Goal: Task Accomplishment & Management: Manage account settings

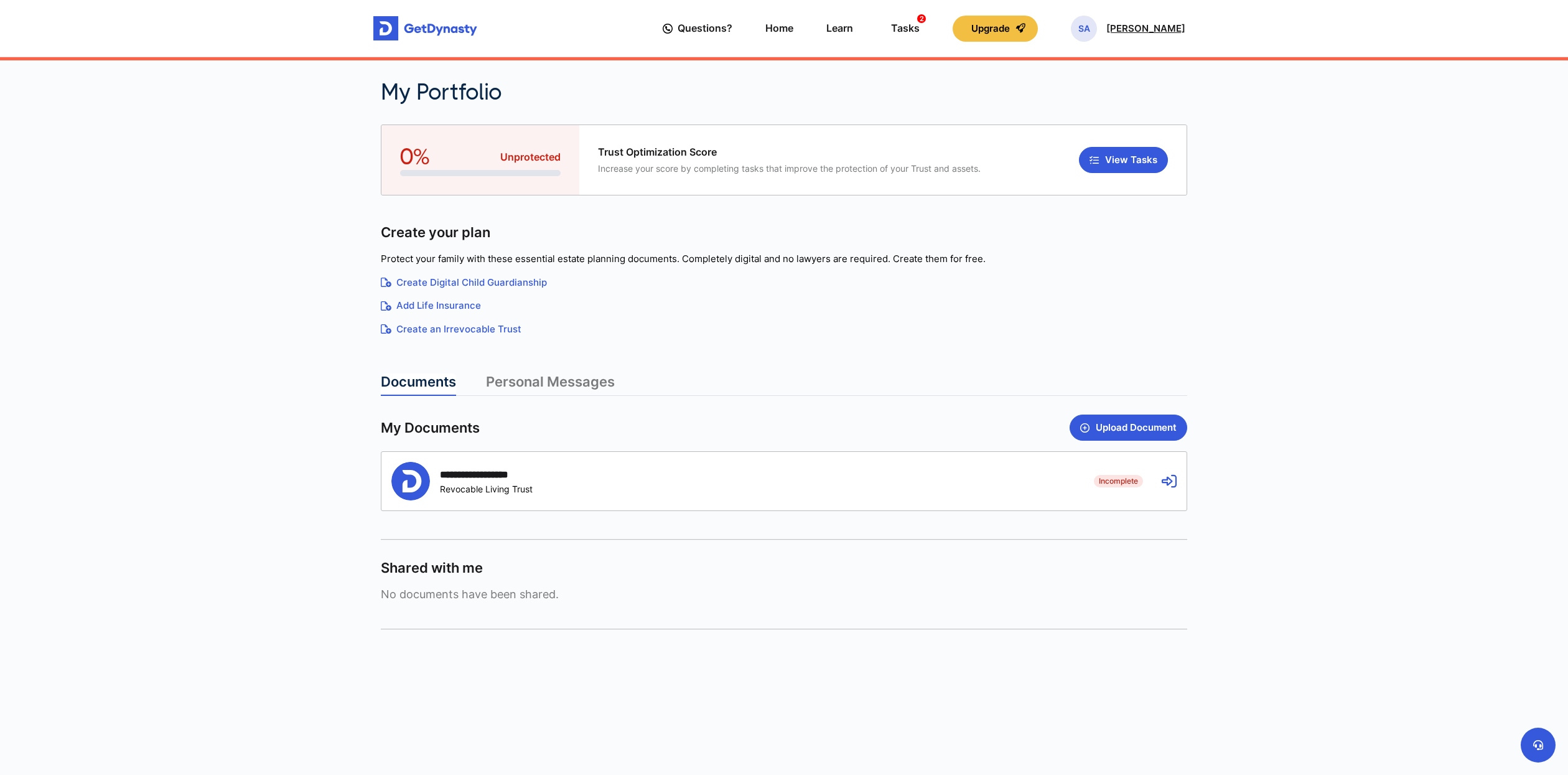
click at [1156, 25] on p "[PERSON_NAME]" at bounding box center [1146, 29] width 79 height 10
click at [1114, 61] on link "Profile" at bounding box center [1101, 72] width 129 height 33
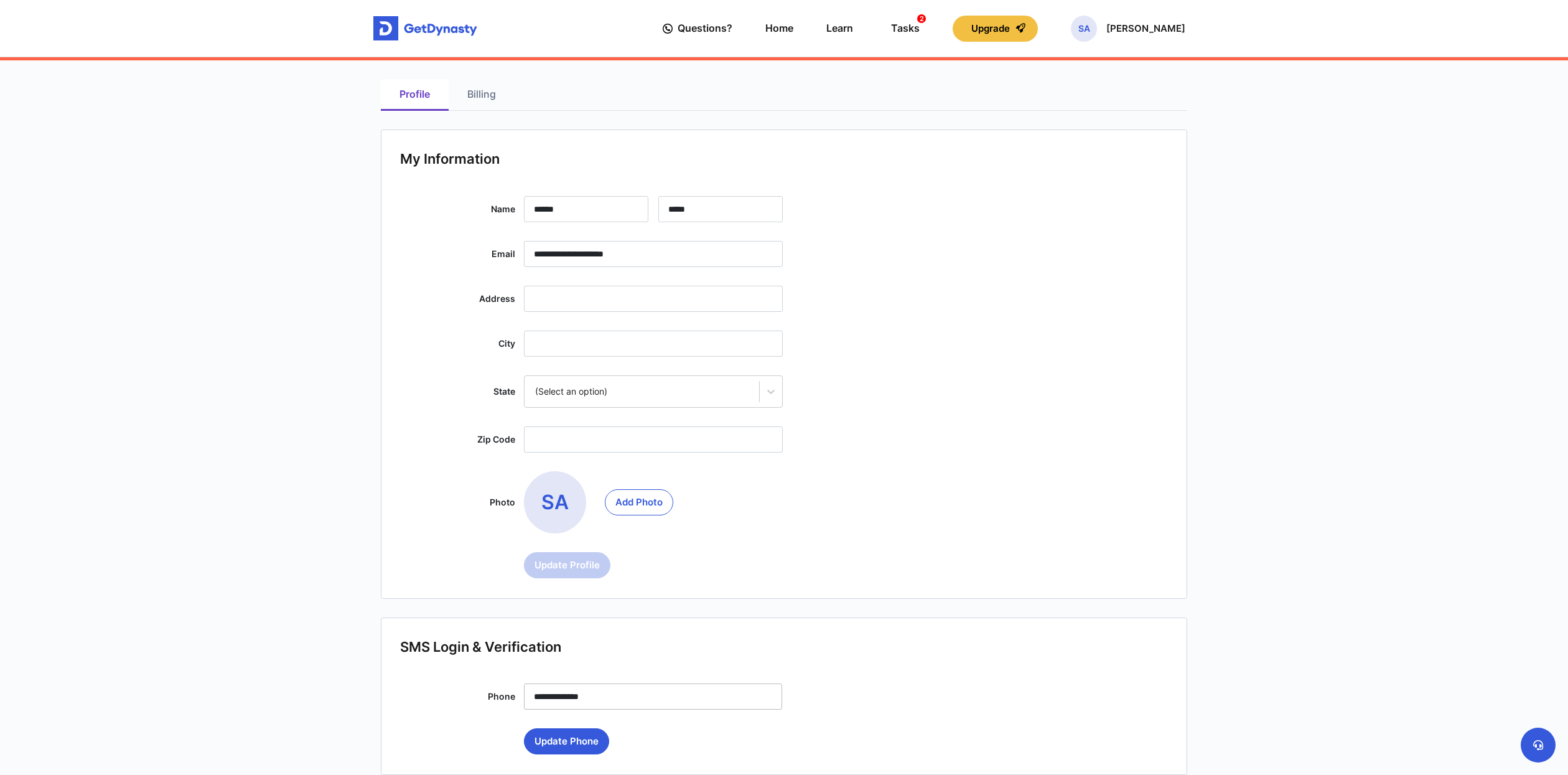
click at [475, 92] on link "Billing" at bounding box center [482, 94] width 66 height 32
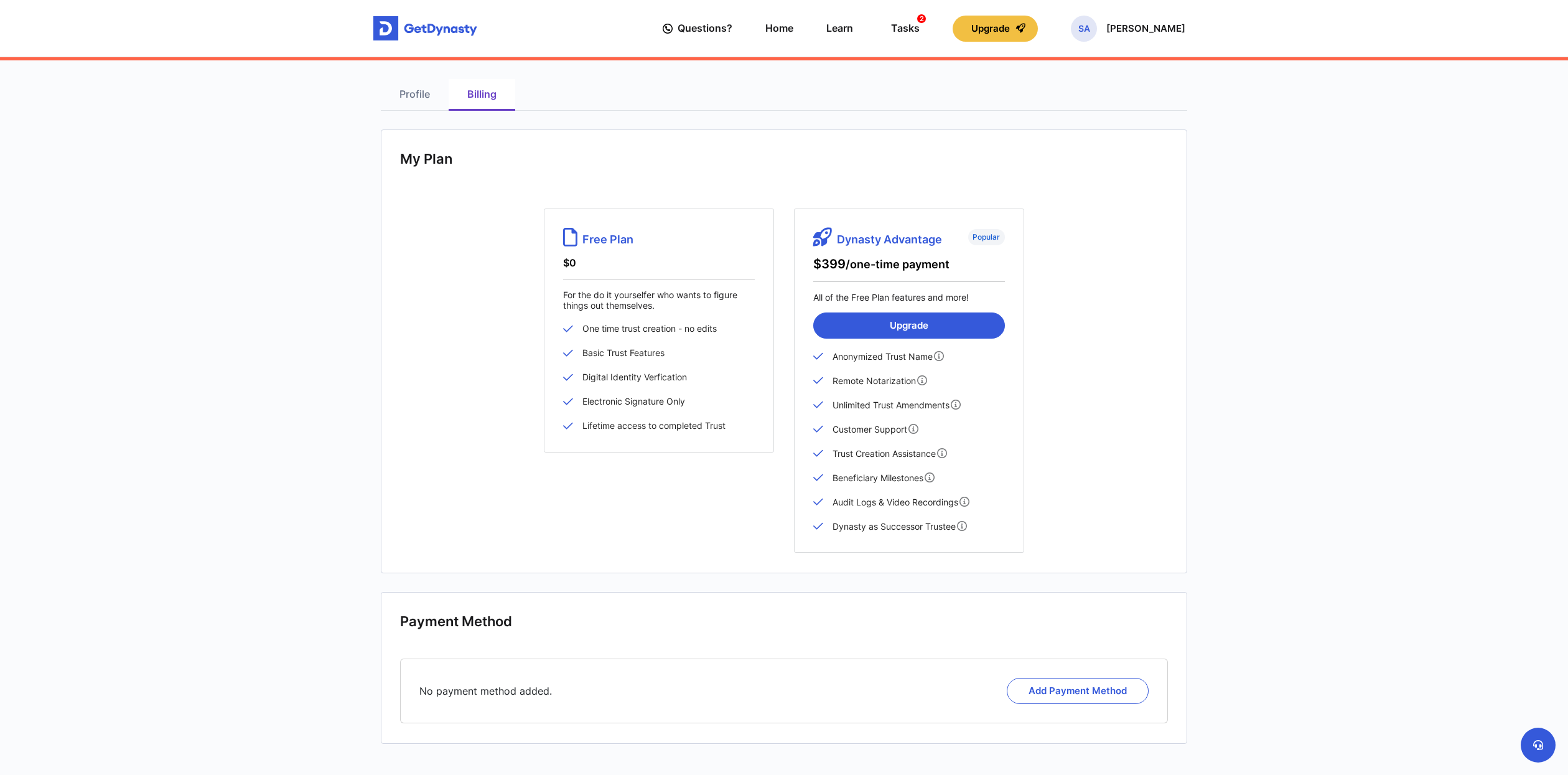
click at [413, 94] on link "Profile" at bounding box center [414, 94] width 68 height 32
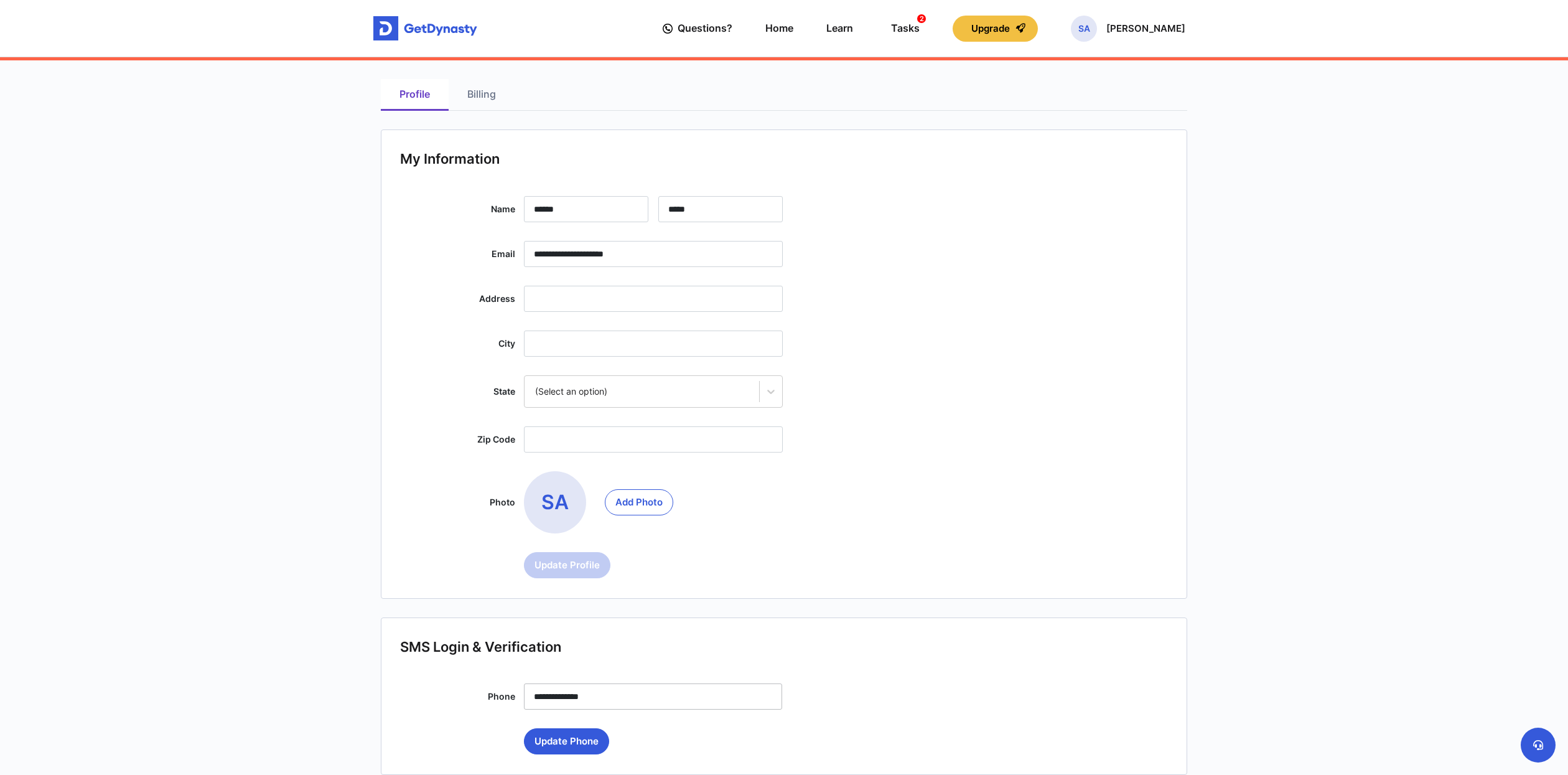
click at [1188, 30] on div "Questions? Home Learn Tasks 2 Upgrade SA Sonali Arora Questions? 2 SA" at bounding box center [784, 28] width 821 height 36
click at [1160, 29] on p "[PERSON_NAME]" at bounding box center [1146, 29] width 79 height 10
click at [1133, 135] on link "Stop Impersonating" at bounding box center [1101, 138] width 129 height 33
